Goal: Check status: Check status

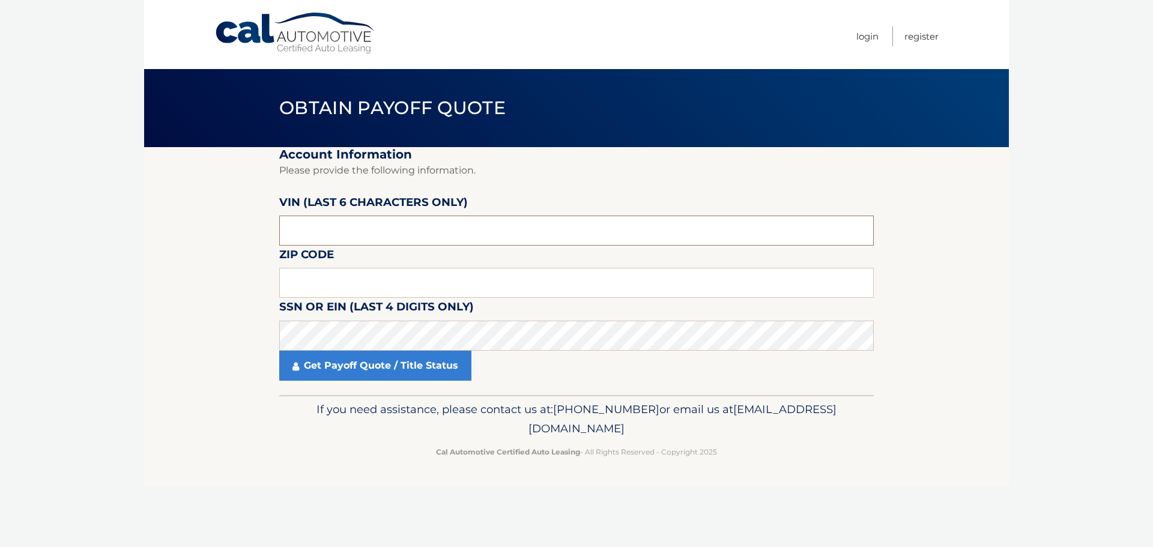
click at [335, 233] on input "text" at bounding box center [576, 231] width 594 height 30
click at [293, 236] on input "text" at bounding box center [576, 231] width 594 height 30
click at [292, 236] on input "text" at bounding box center [576, 231] width 594 height 30
click at [289, 235] on input "text" at bounding box center [576, 231] width 594 height 30
type input "12****"
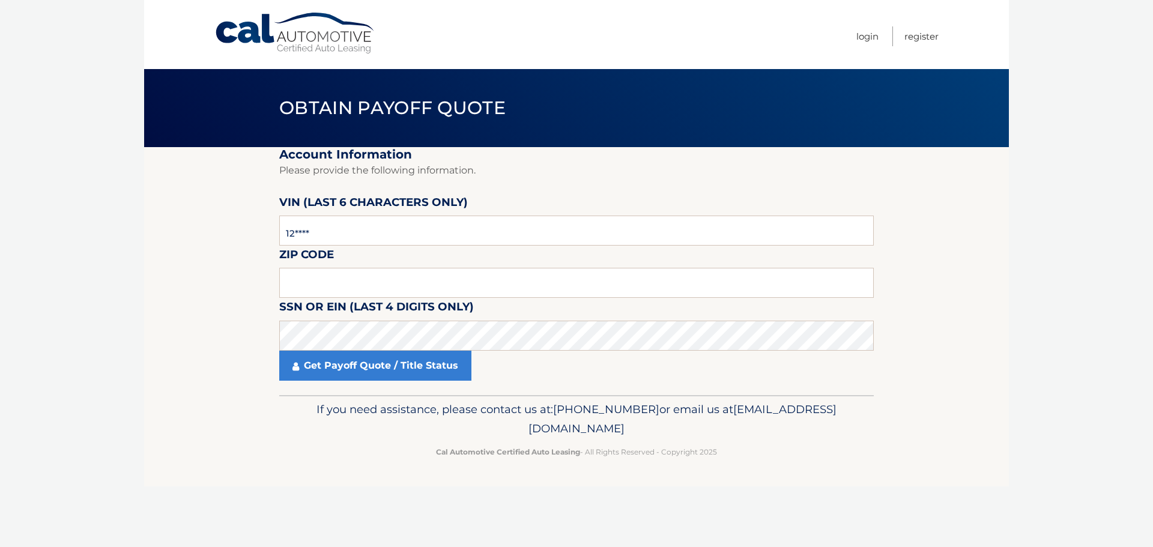
click at [339, 248] on fieldset "Account Information Please provide the following information. VIN (last 6 chara…" at bounding box center [576, 271] width 594 height 248
click at [278, 247] on section "Account Information Please provide the following information. VIN (last 6 chara…" at bounding box center [576, 271] width 865 height 248
click at [301, 233] on input "12****" at bounding box center [576, 231] width 594 height 30
drag, startPoint x: 336, startPoint y: 226, endPoint x: 160, endPoint y: 221, distance: 175.4
click at [211, 228] on section "Account Information Please provide the following information. VIN (last 6 chara…" at bounding box center [576, 271] width 865 height 248
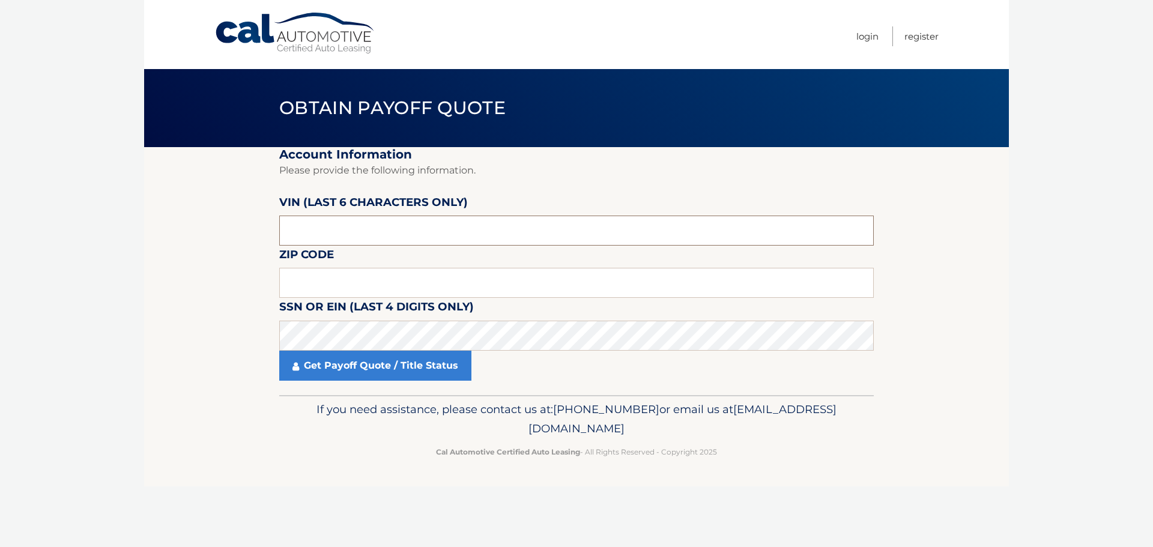
drag, startPoint x: 323, startPoint y: 231, endPoint x: 204, endPoint y: 245, distance: 119.7
click at [207, 245] on section "Account Information Please provide the following information. VIN (last 6 chara…" at bounding box center [576, 271] width 865 height 248
paste input "KM8R4D"
type input "KM8R4D"
click at [315, 283] on input "text" at bounding box center [576, 283] width 594 height 30
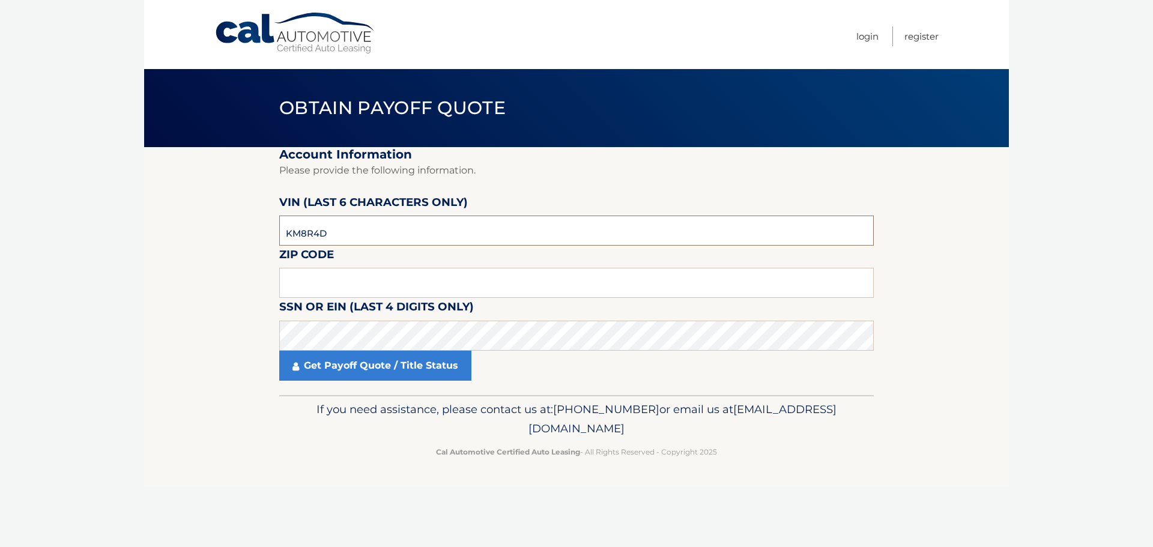
click at [378, 221] on input "KM8R4D" at bounding box center [576, 231] width 594 height 30
drag, startPoint x: 360, startPoint y: 225, endPoint x: 241, endPoint y: 223, distance: 119.5
click at [242, 225] on section "Account Information Please provide the following information. VIN (last 6 chara…" at bounding box center [576, 271] width 865 height 248
click at [335, 234] on input "text" at bounding box center [576, 231] width 594 height 30
type input "624181"
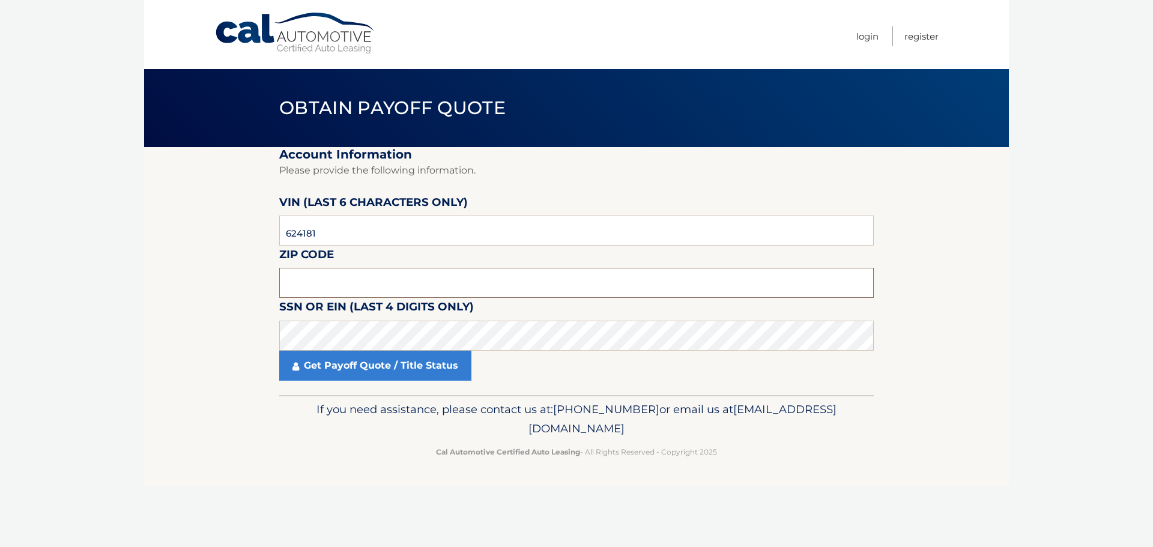
click at [449, 276] on input "text" at bounding box center [576, 283] width 594 height 30
type input "10130"
click button "For Originating Dealer" at bounding box center [0, 0] width 0 height 0
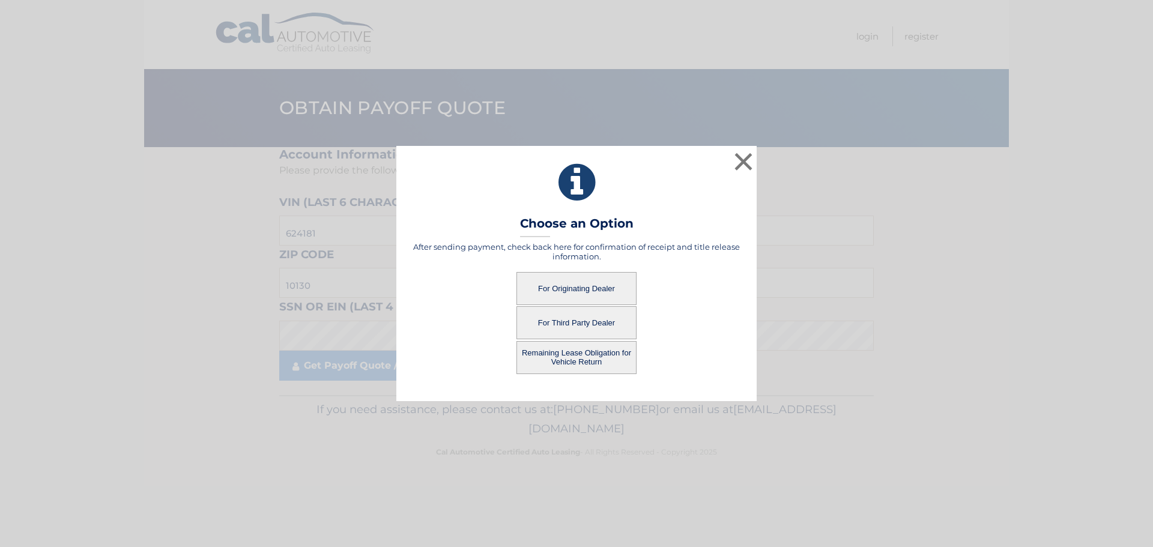
click at [590, 357] on button "Remaining Lease Obligation for Vehicle Return" at bounding box center [576, 357] width 120 height 33
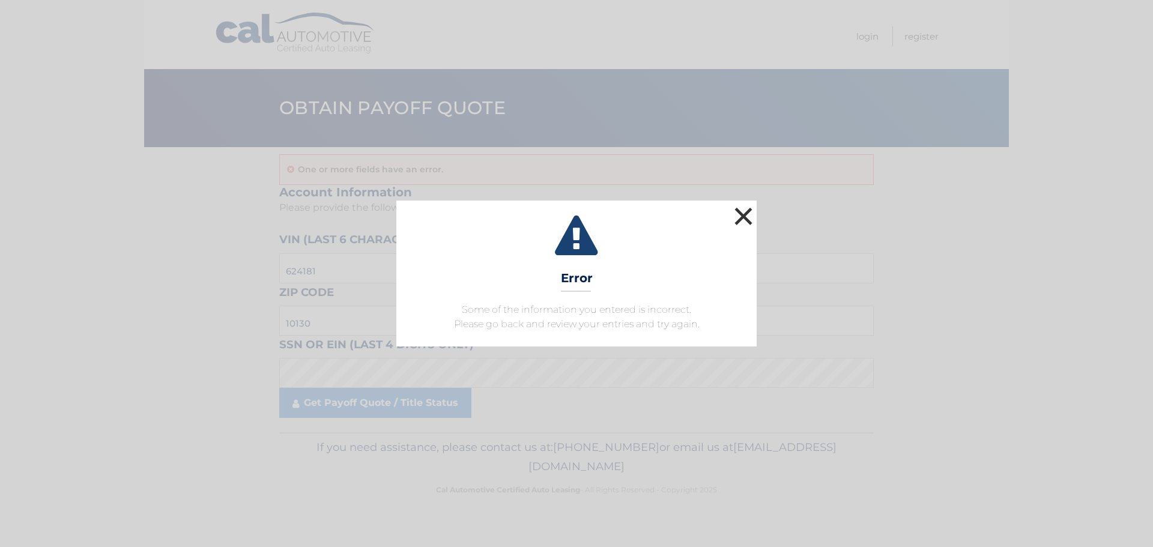
click at [743, 225] on button "×" at bounding box center [743, 216] width 24 height 24
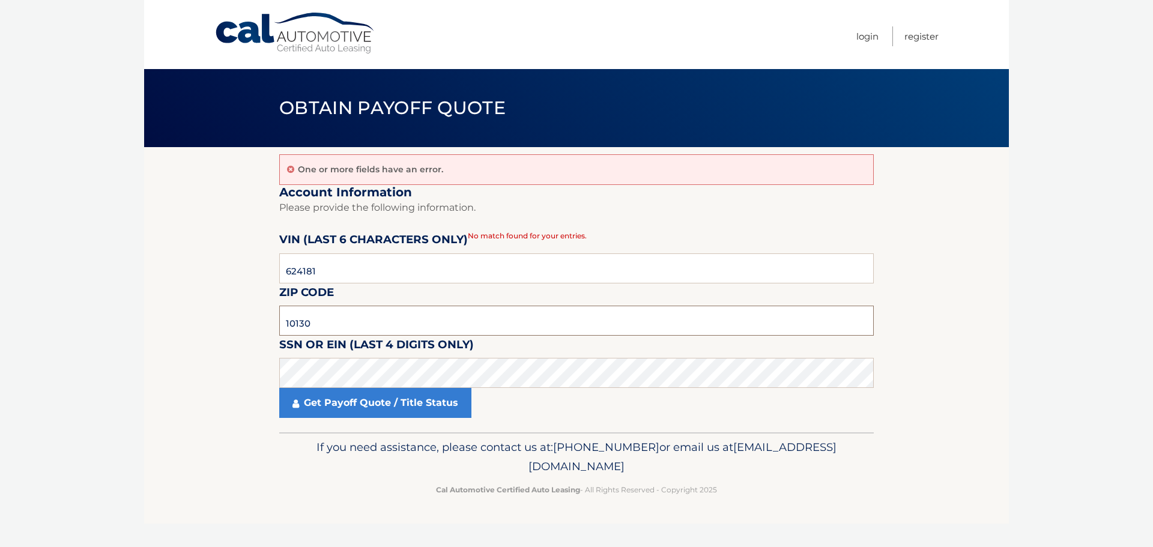
click at [327, 328] on input "10130" at bounding box center [576, 321] width 594 height 30
drag, startPoint x: 335, startPoint y: 325, endPoint x: 231, endPoint y: 324, distance: 103.9
click at [234, 325] on section "One or more fields have an error. Account Information Please provide the follow…" at bounding box center [576, 289] width 865 height 285
click at [373, 322] on input "10130" at bounding box center [576, 321] width 594 height 30
drag, startPoint x: 385, startPoint y: 319, endPoint x: 185, endPoint y: 316, distance: 200.0
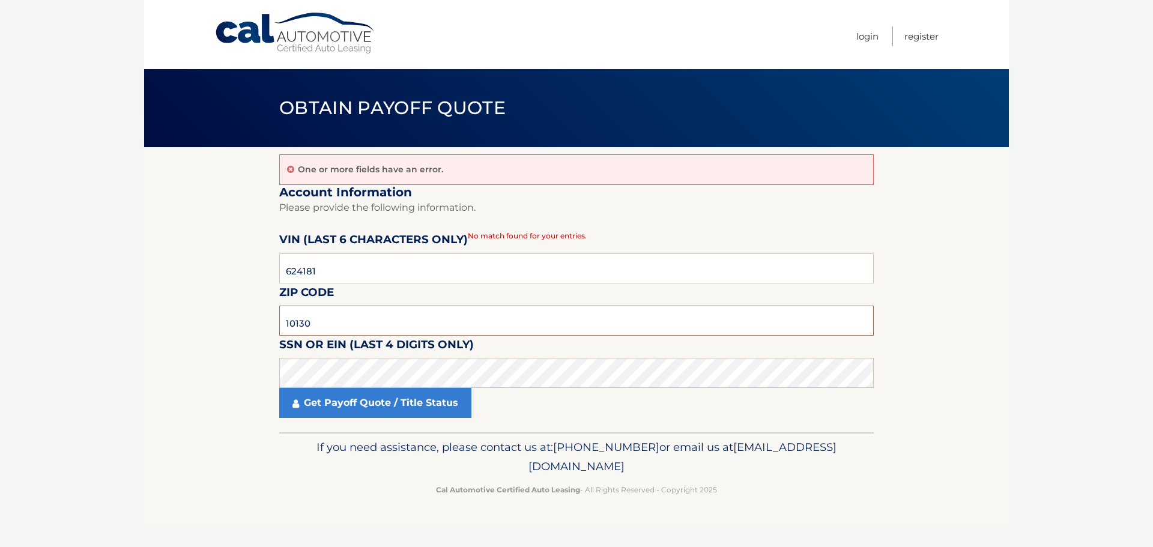
click at [187, 317] on section "One or more fields have an error. Account Information Please provide the follow…" at bounding box center [576, 289] width 865 height 285
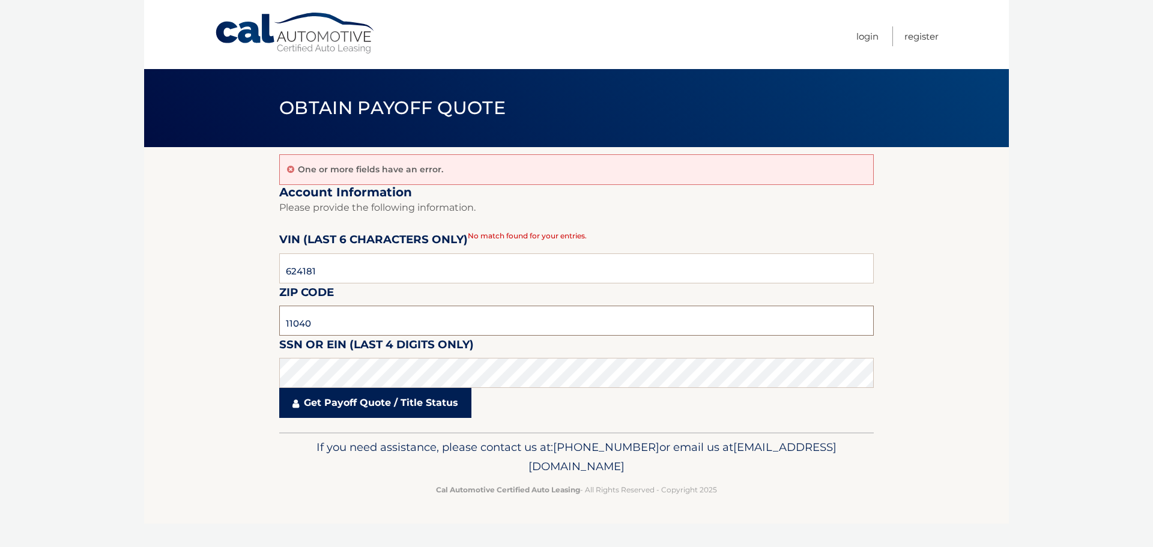
type input "11040"
click at [363, 394] on link "Get Payoff Quote / Title Status" at bounding box center [375, 403] width 192 height 30
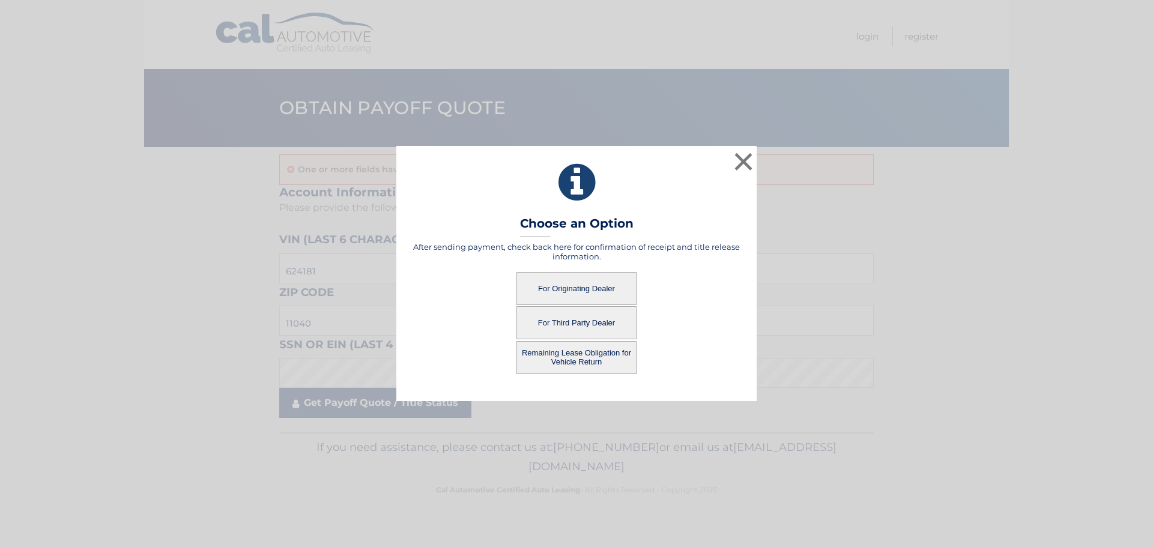
click at [363, 403] on div "× Choose an Option After sending payment, check back here for confirmation of r…" at bounding box center [576, 273] width 1153 height 547
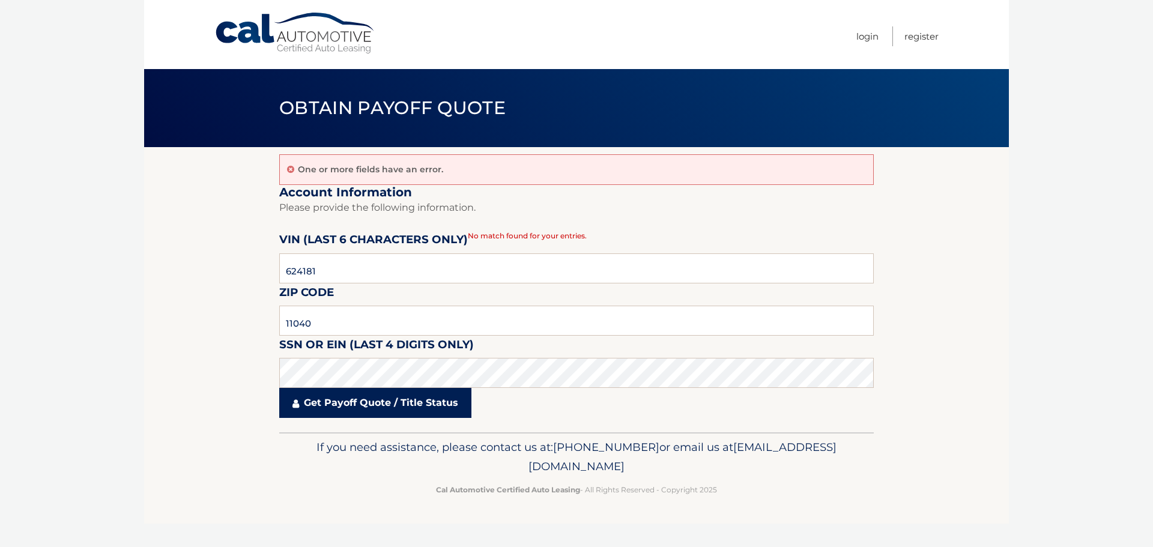
click at [363, 410] on link "Get Payoff Quote / Title Status" at bounding box center [375, 403] width 192 height 30
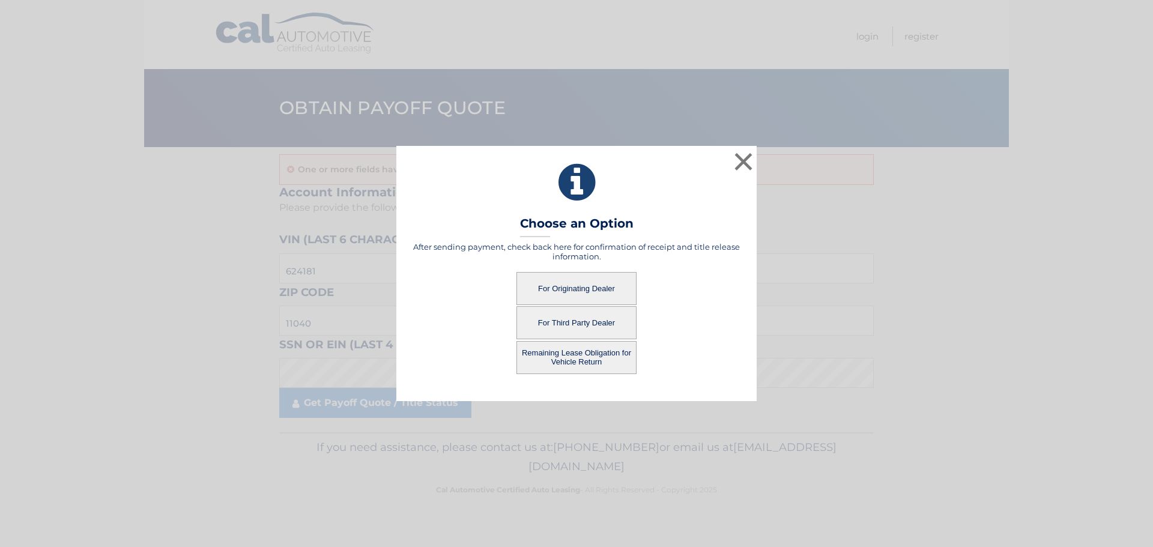
click at [578, 361] on button "Remaining Lease Obligation for Vehicle Return" at bounding box center [576, 357] width 120 height 33
click at [593, 357] on button "Remaining Lease Obligation for Vehicle Return" at bounding box center [576, 357] width 120 height 33
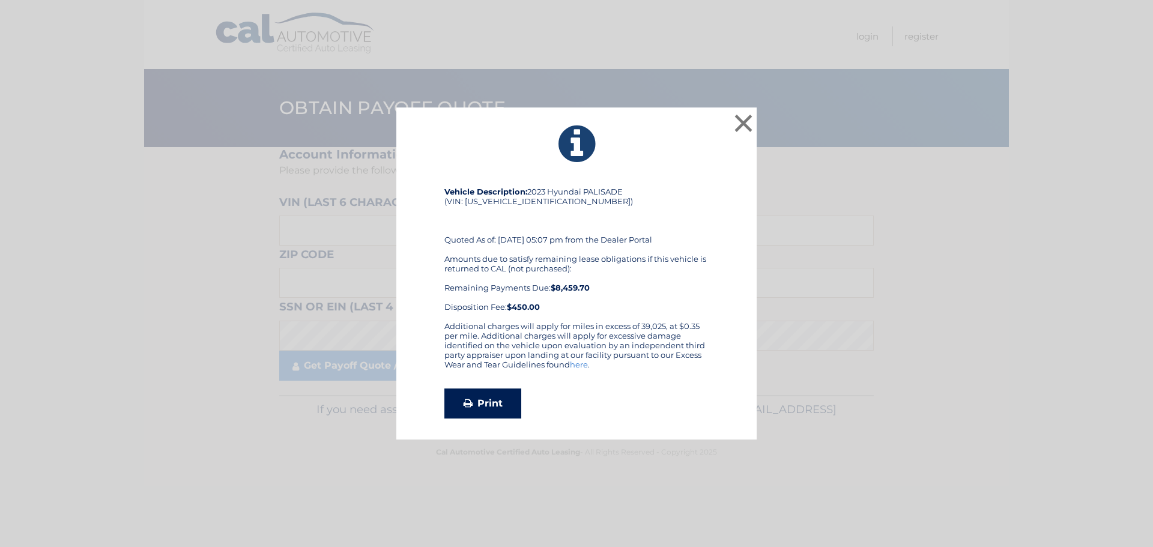
click at [494, 394] on link "Print" at bounding box center [482, 403] width 77 height 30
